Goal: Transaction & Acquisition: Purchase product/service

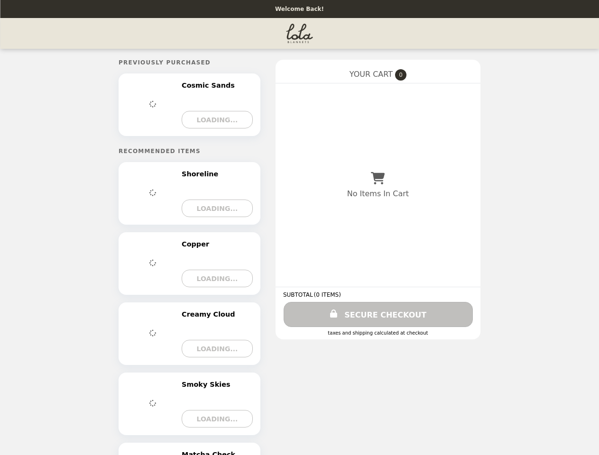
select select "****"
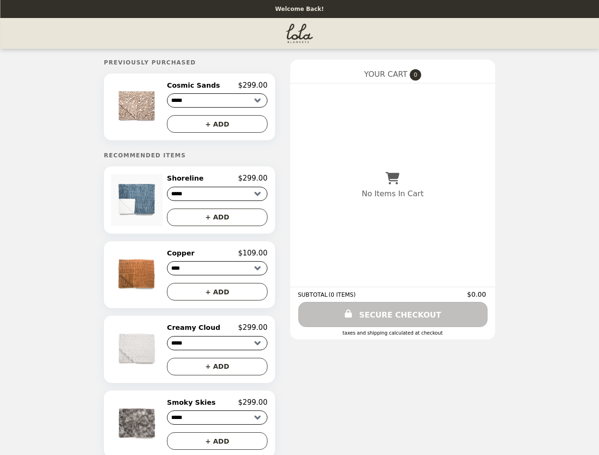
click at [148, 108] on img at bounding box center [138, 107] width 54 height 52
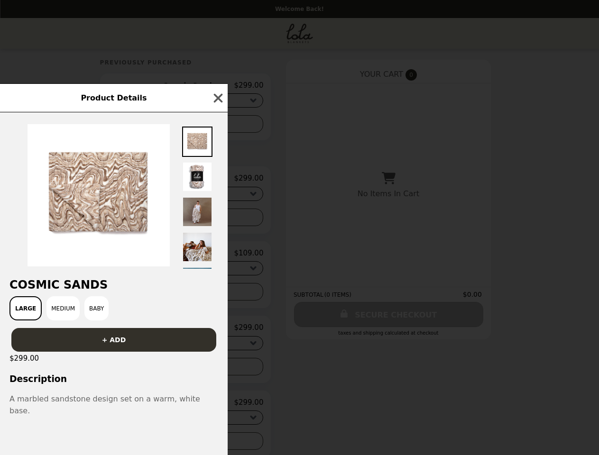
click at [217, 87] on div "Product Details Cosmic Sands Large Medium Baby + ADD $299.00 Description A marb…" at bounding box center [299, 227] width 599 height 455
click at [217, 126] on div at bounding box center [114, 190] width 228 height 157
click at [148, 203] on img at bounding box center [99, 195] width 142 height 142
click at [217, 182] on div at bounding box center [114, 190] width 228 height 157
click at [217, 221] on div at bounding box center [114, 190] width 228 height 157
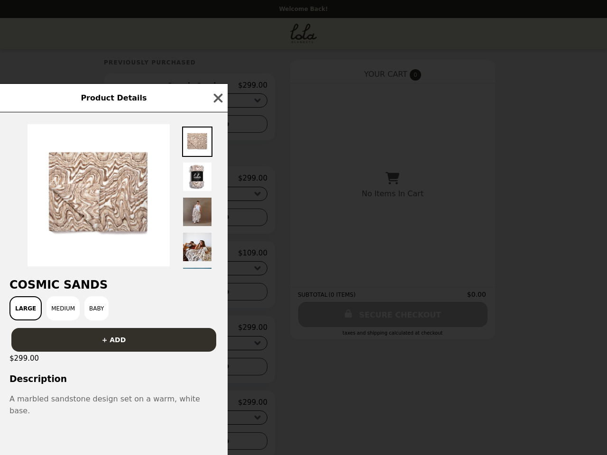
click at [148, 269] on div at bounding box center [114, 190] width 228 height 157
click at [217, 257] on div at bounding box center [114, 190] width 228 height 157
click at [217, 296] on div "Product Details Cosmic Sands Large Medium Baby + ADD $299.00 Description A marb…" at bounding box center [303, 227] width 607 height 455
click at [148, 354] on div "Product Details Cosmic Sands Large Medium Baby + ADD $299.00 Description A marb…" at bounding box center [303, 227] width 607 height 455
